Goal: Navigation & Orientation: Find specific page/section

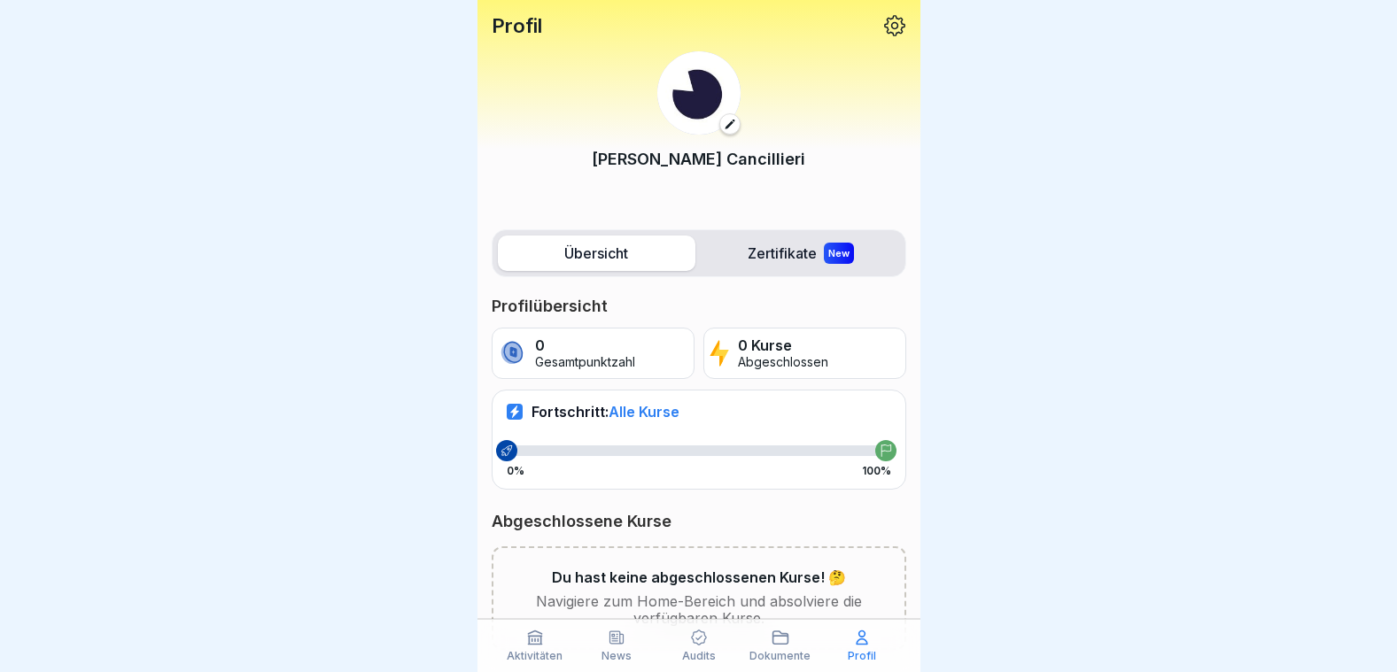
click at [883, 35] on icon at bounding box center [894, 25] width 23 height 23
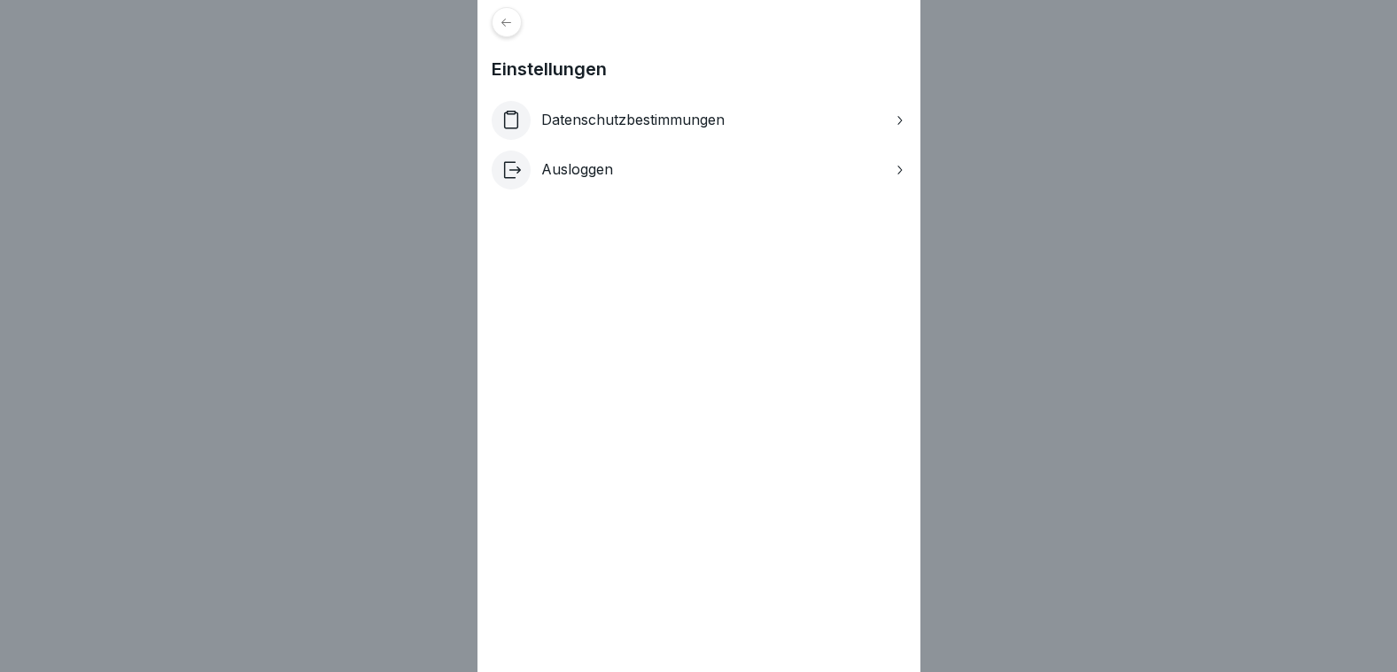
click at [1034, 241] on div "Einstellungen Datenschutzbestimmungen Ausloggen" at bounding box center [698, 336] width 1397 height 672
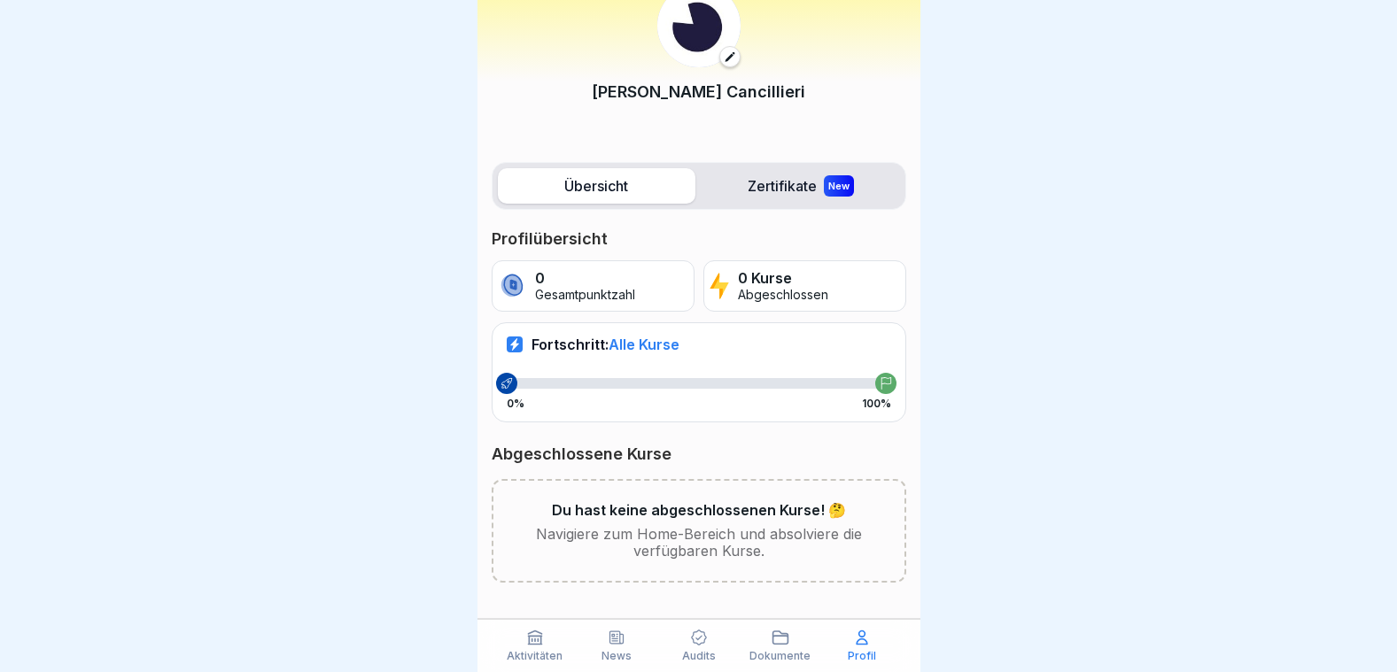
click at [591, 175] on label "Übersicht" at bounding box center [597, 185] width 198 height 35
click at [567, 185] on label "Übersicht" at bounding box center [597, 185] width 198 height 35
click at [577, 175] on label "Übersicht" at bounding box center [597, 185] width 198 height 35
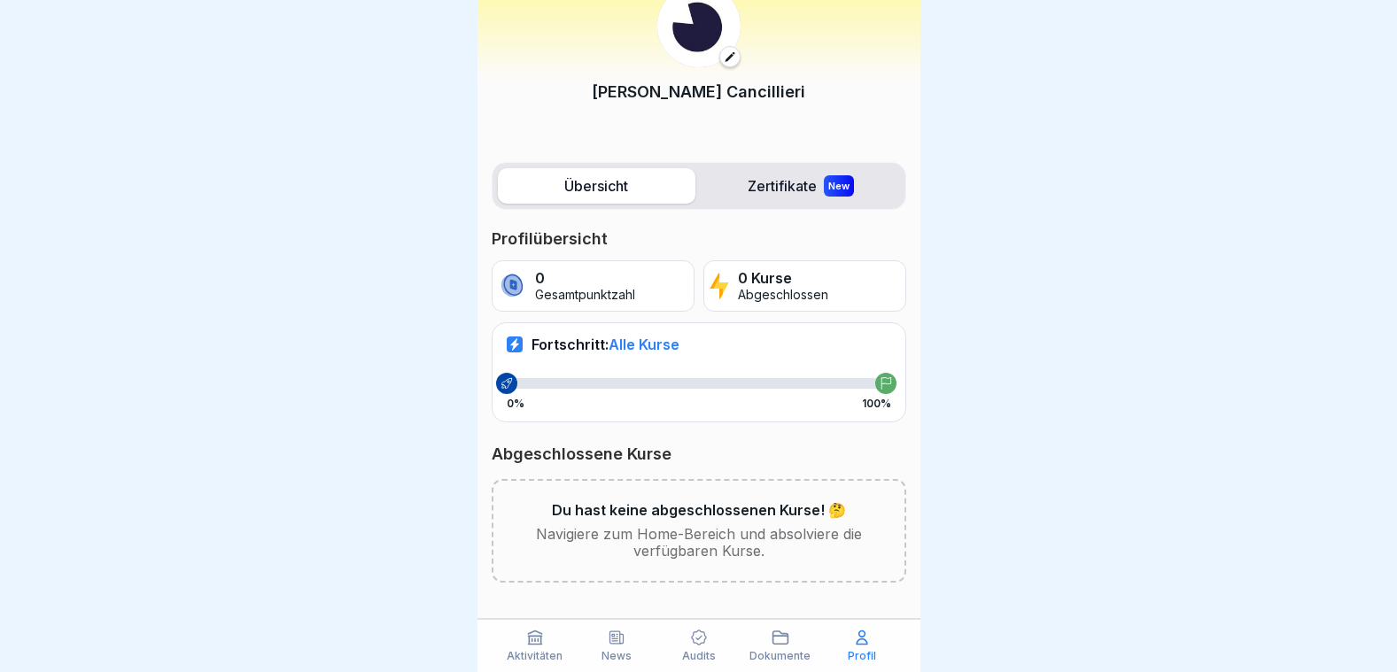
click at [577, 175] on label "Übersicht" at bounding box center [597, 185] width 198 height 35
click at [714, 179] on label "Zertifikate New" at bounding box center [801, 185] width 198 height 35
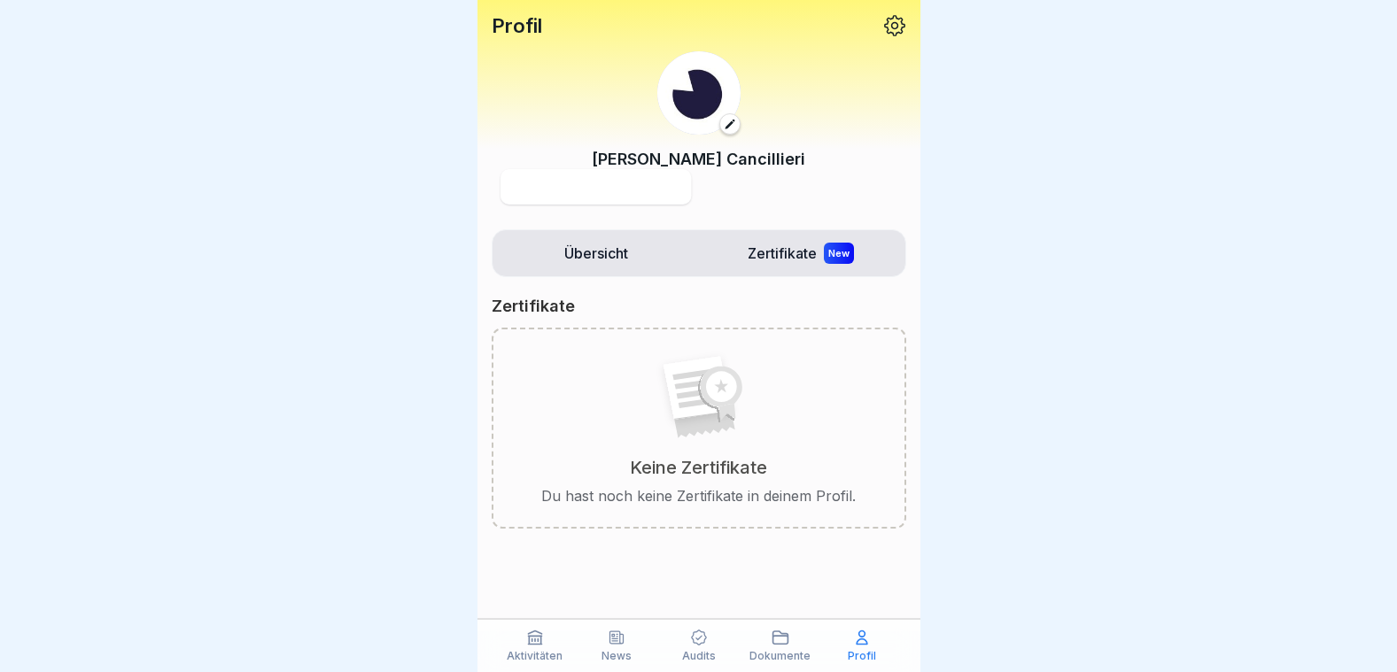
click at [740, 194] on div "Profil [PERSON_NAME] Übersicht Zertifikate New Zertifikate Keine Zertifikate Du…" at bounding box center [698, 336] width 443 height 672
click at [594, 229] on div "Übersicht Zertifikate New" at bounding box center [699, 253] width 415 height 48
click at [607, 283] on div "Übersicht Zertifikate New Zertifikate Keine Zertifikate Du hast noch keine Zert…" at bounding box center [698, 426] width 443 height 411
click at [591, 247] on label "Übersicht" at bounding box center [597, 253] width 198 height 35
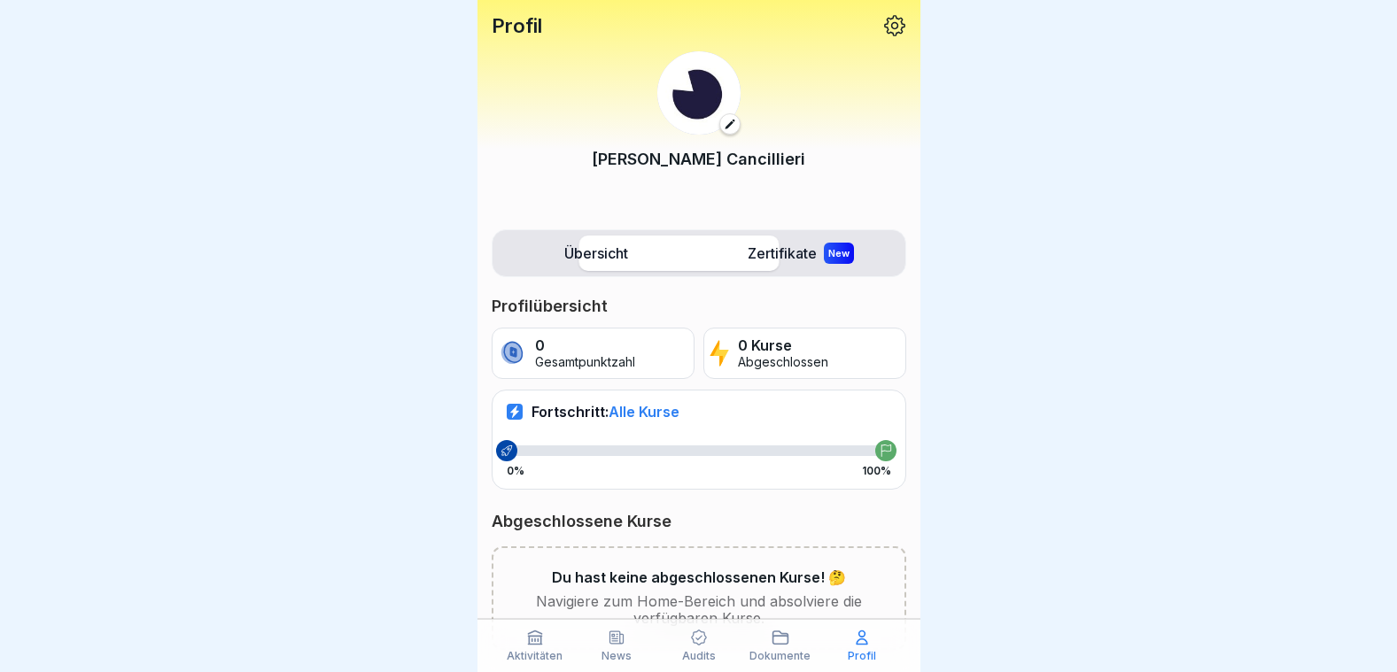
click at [591, 247] on label "Übersicht" at bounding box center [597, 253] width 198 height 35
click at [857, 633] on icon at bounding box center [862, 638] width 18 height 18
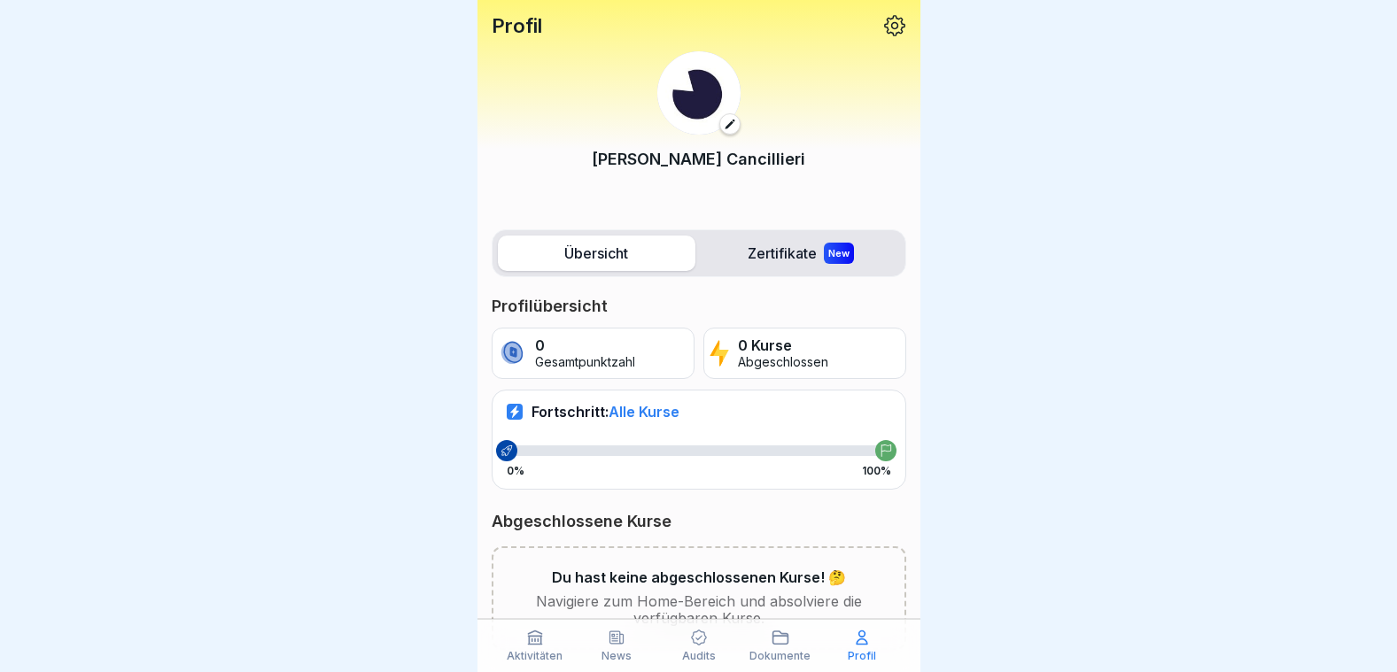
click at [794, 645] on div "Dokumente" at bounding box center [780, 646] width 73 height 34
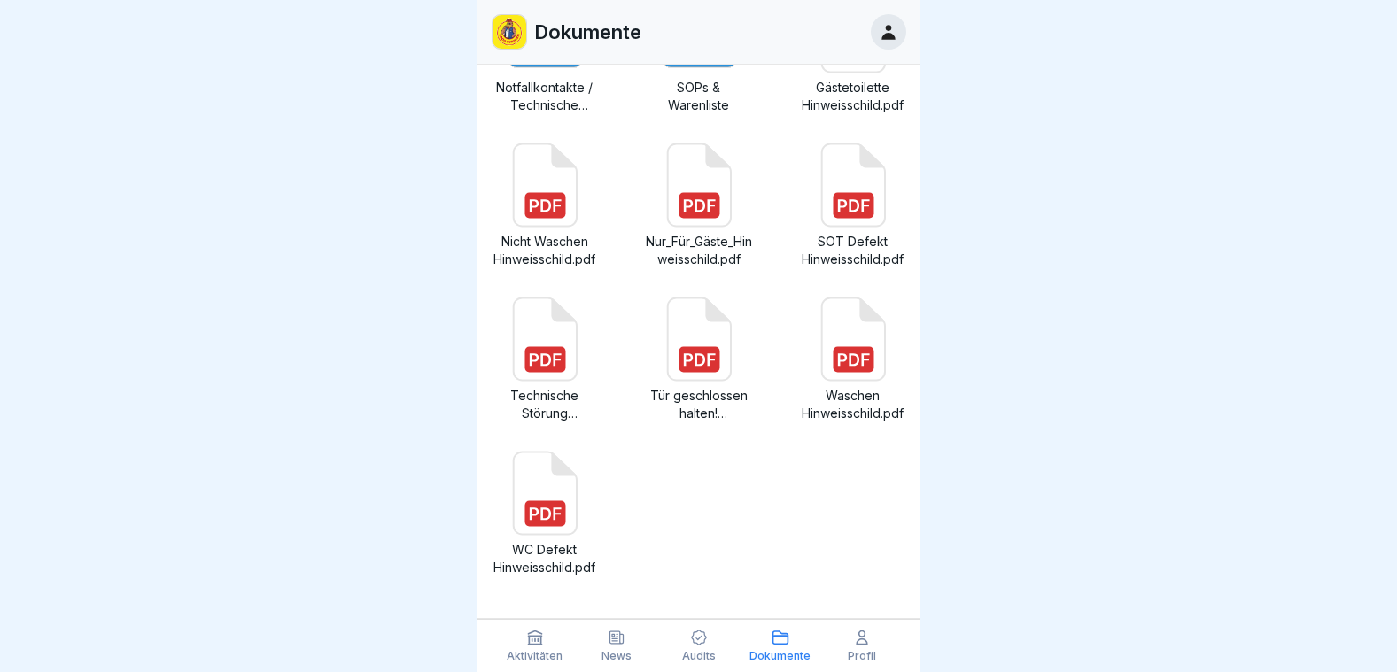
scroll to position [13, 0]
click at [693, 633] on icon at bounding box center [699, 639] width 16 height 16
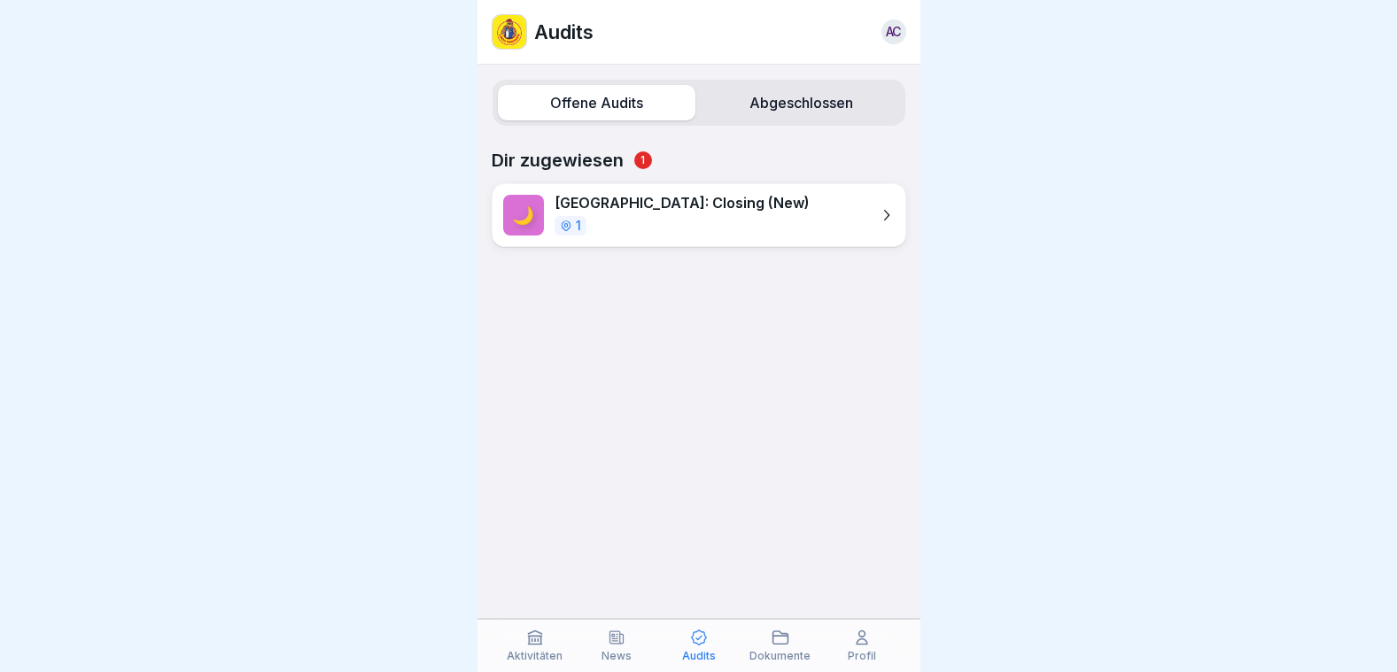
click at [760, 130] on div "Offene Audits Abgeschlossen Dir zugewiesen 1 🌙 [GEOGRAPHIC_DATA]: Closing (New)…" at bounding box center [698, 369] width 443 height 608
click at [777, 105] on label "Abgeschlossen" at bounding box center [801, 102] width 198 height 35
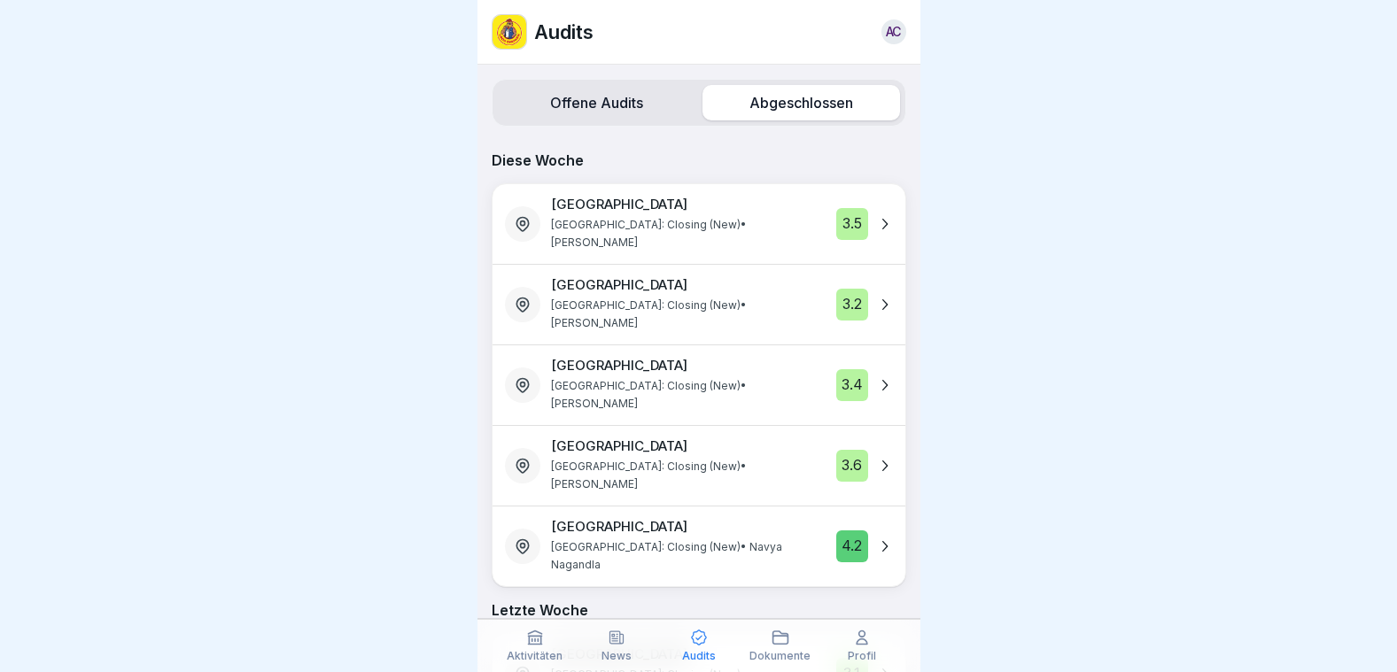
click at [888, 30] on div "AC" at bounding box center [893, 31] width 25 height 25
